Goal: Navigation & Orientation: Find specific page/section

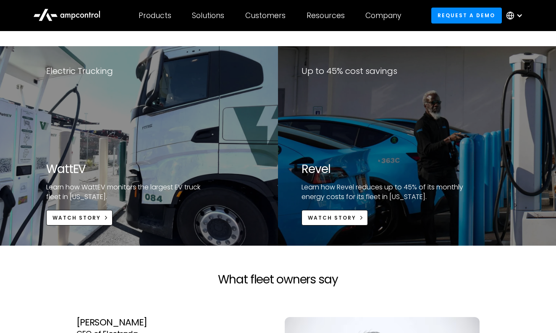
scroll to position [1660, 0]
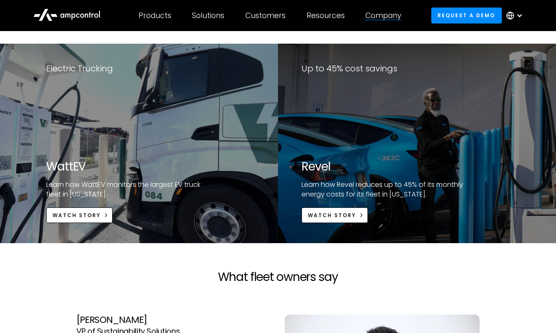
click at [383, 21] on div "Company COMPANY Company news Careers About Contact Us COMPANY NEWS Highlight Am…" at bounding box center [383, 15] width 57 height 29
click at [519, 15] on div at bounding box center [519, 15] width 7 height 7
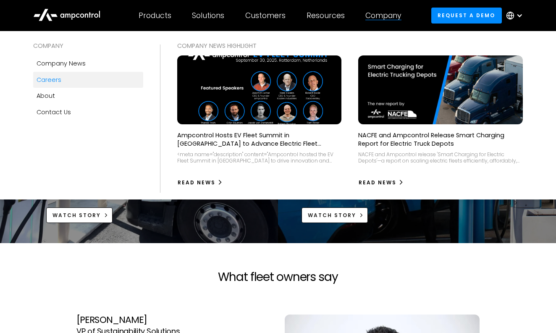
click at [53, 79] on div "Careers" at bounding box center [49, 79] width 25 height 9
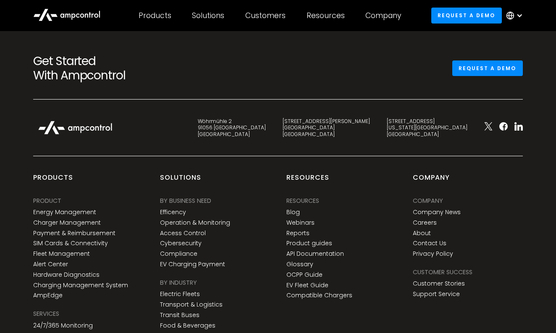
scroll to position [1200, 0]
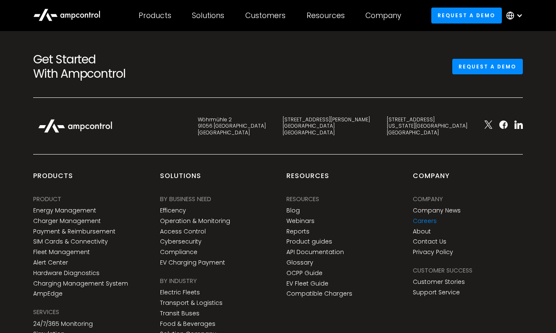
click at [429, 218] on link "Careers" at bounding box center [425, 221] width 24 height 7
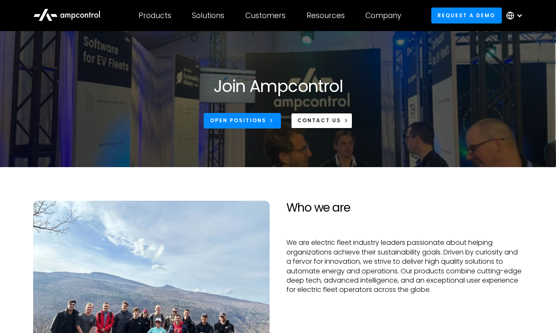
scroll to position [18, 0]
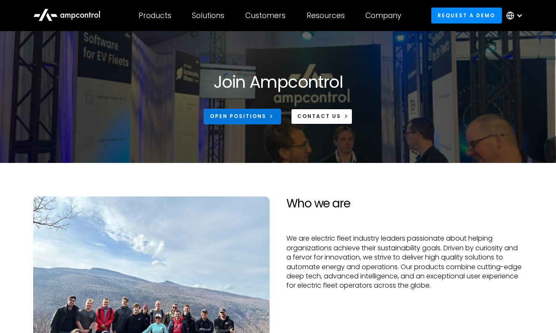
click at [258, 117] on div "Open Positions" at bounding box center [238, 117] width 56 height 8
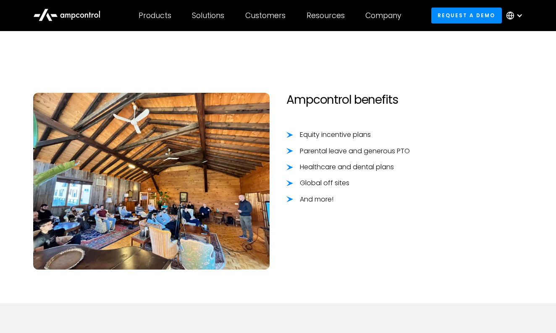
scroll to position [612, 0]
